Goal: Task Accomplishment & Management: Manage account settings

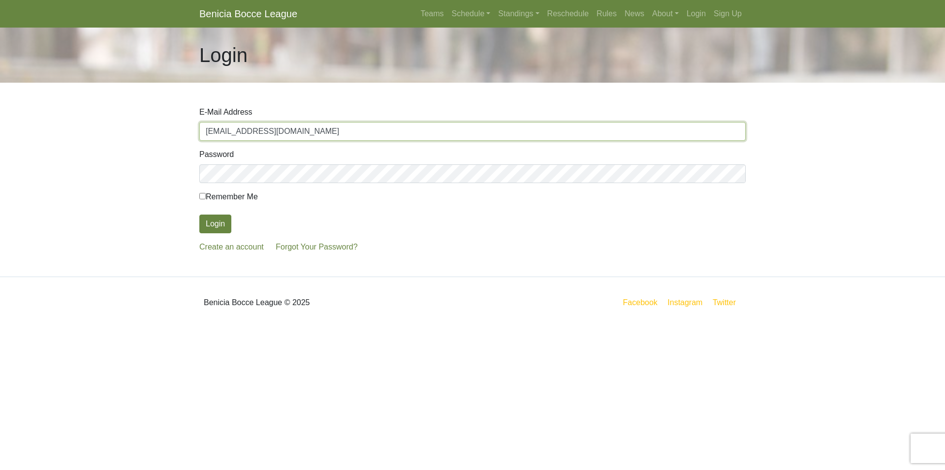
type input "budaklzcrew@gmail.com"
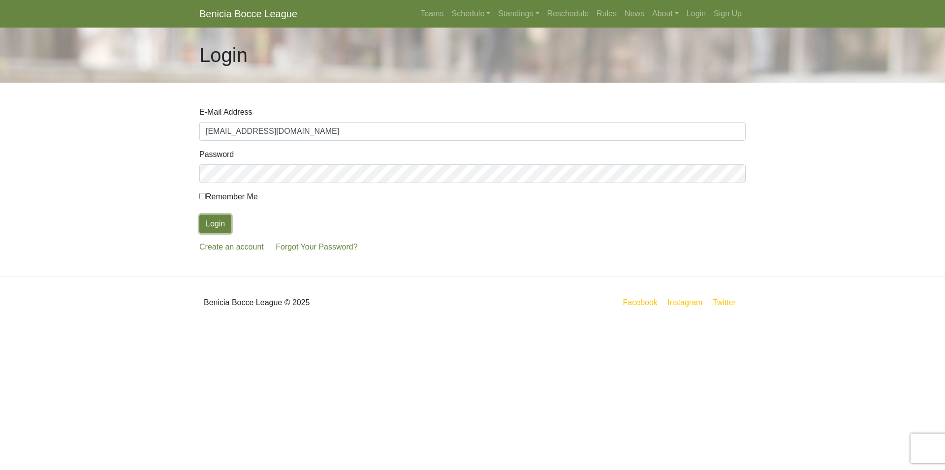
click at [202, 233] on form "E-Mail Address budaklzcrew@gmail.com Password Remember Me Login Create an accou…" at bounding box center [472, 179] width 546 height 147
click at [215, 220] on button "Login" at bounding box center [215, 223] width 32 height 19
